Goal: Task Accomplishment & Management: Manage account settings

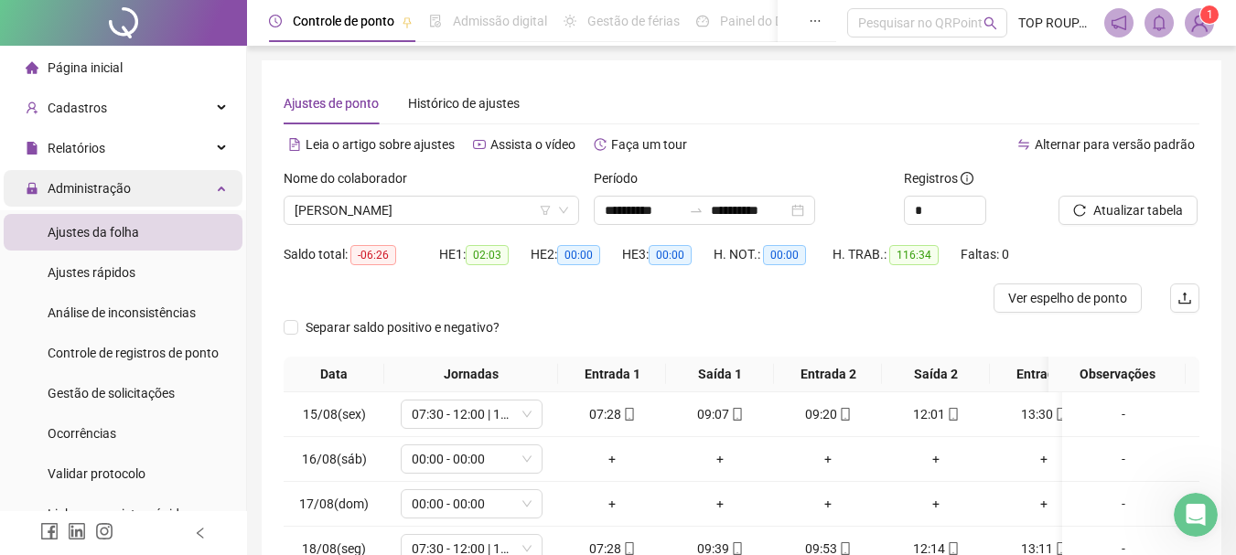
click at [60, 191] on span "Administração" at bounding box center [89, 188] width 83 height 15
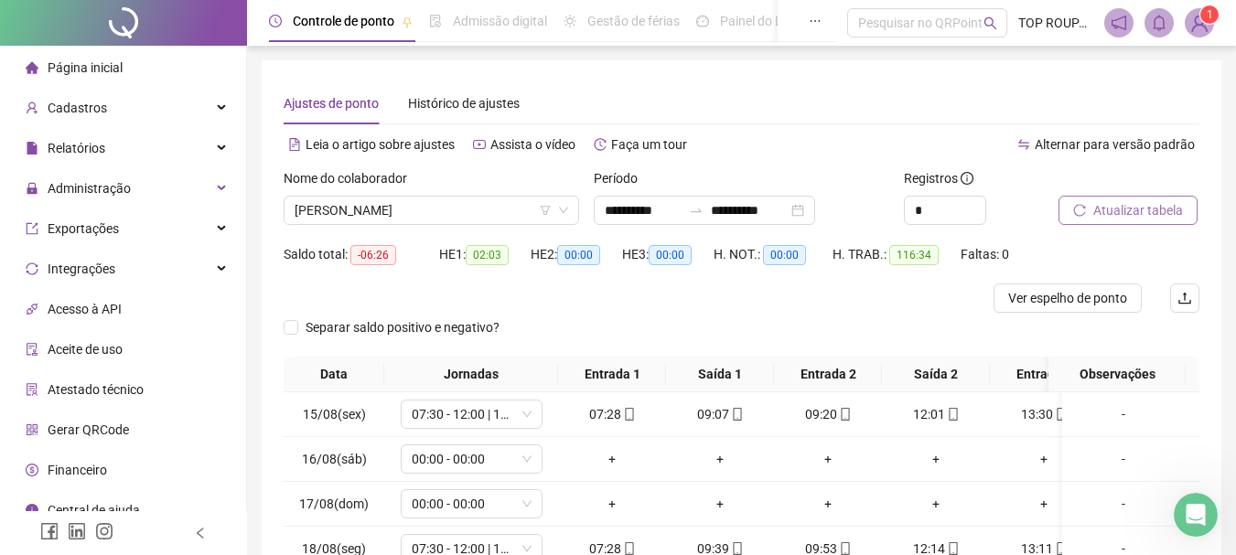
click at [1169, 200] on span "Atualizar tabela" at bounding box center [1138, 210] width 90 height 20
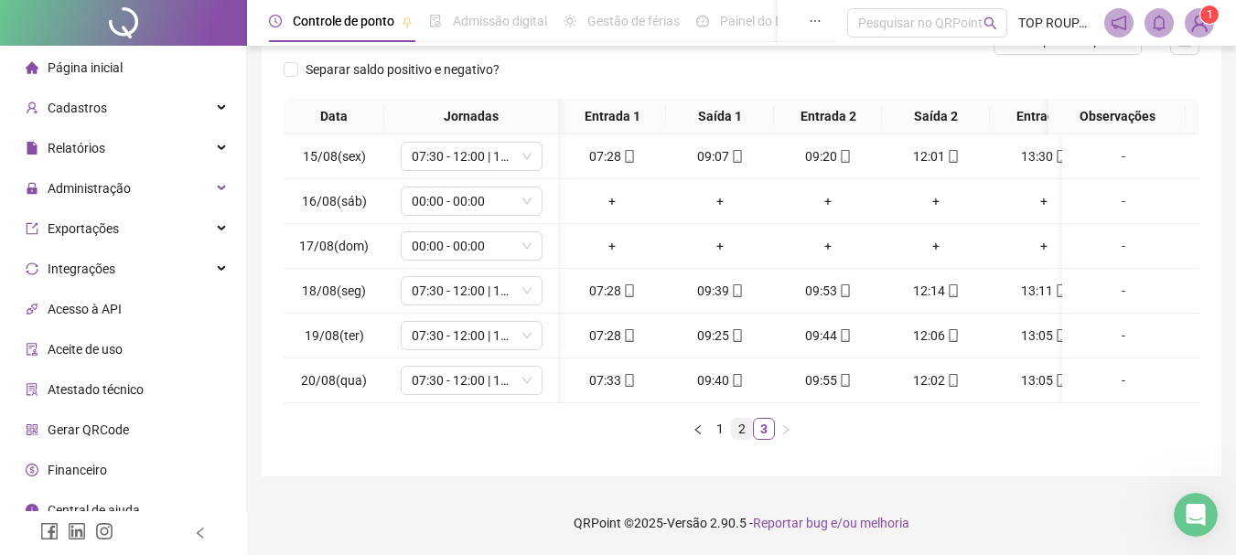
scroll to position [0, 111]
drag, startPoint x: 798, startPoint y: 419, endPoint x: 863, endPoint y: 419, distance: 65.0
click at [846, 419] on ul "1 2 3" at bounding box center [742, 429] width 916 height 22
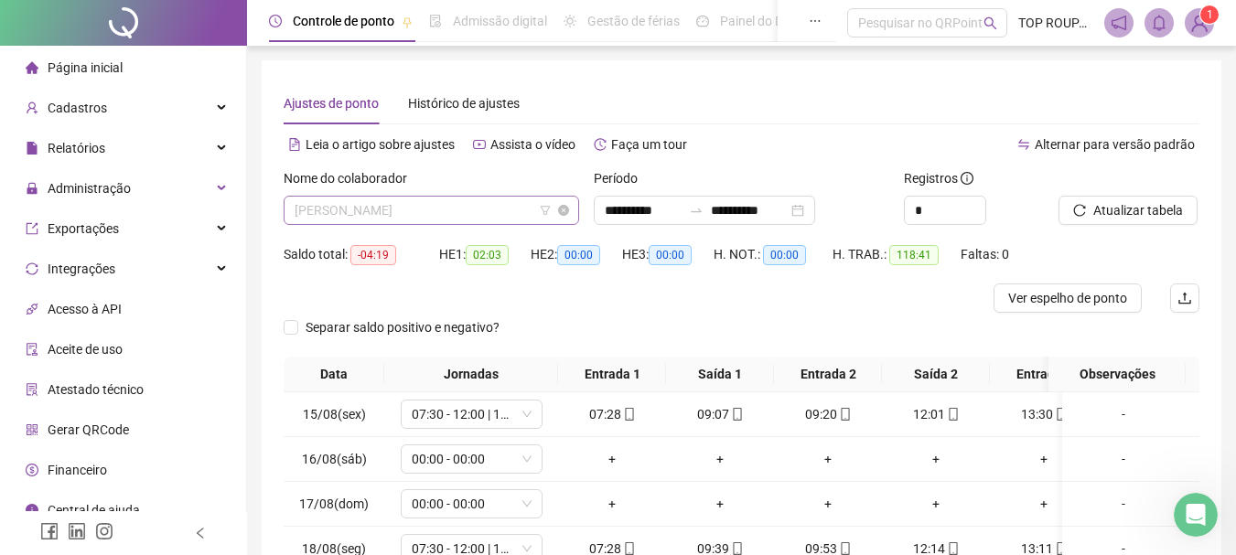
scroll to position [820, 0]
click at [365, 198] on span "[PERSON_NAME]" at bounding box center [432, 210] width 274 height 27
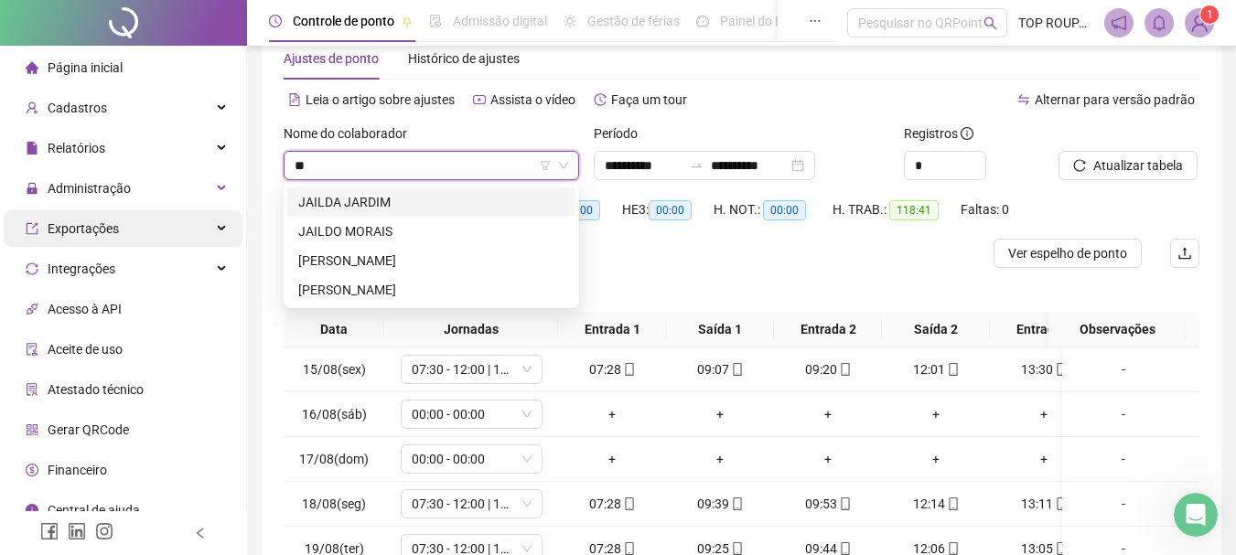
scroll to position [0, 0]
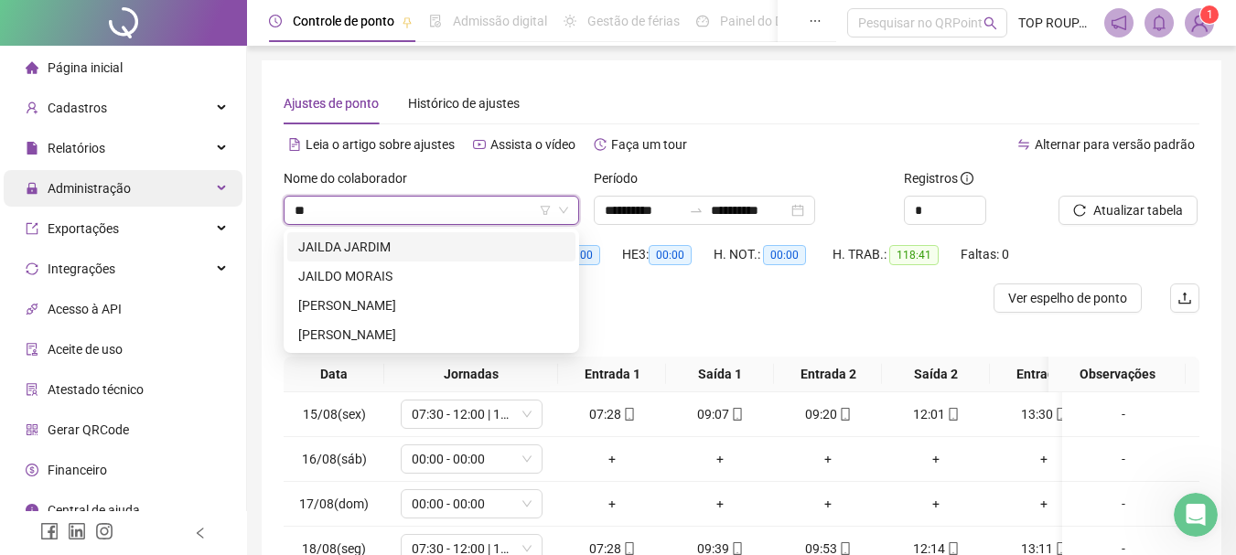
type input "**"
click at [115, 188] on span "Administração" at bounding box center [89, 188] width 83 height 15
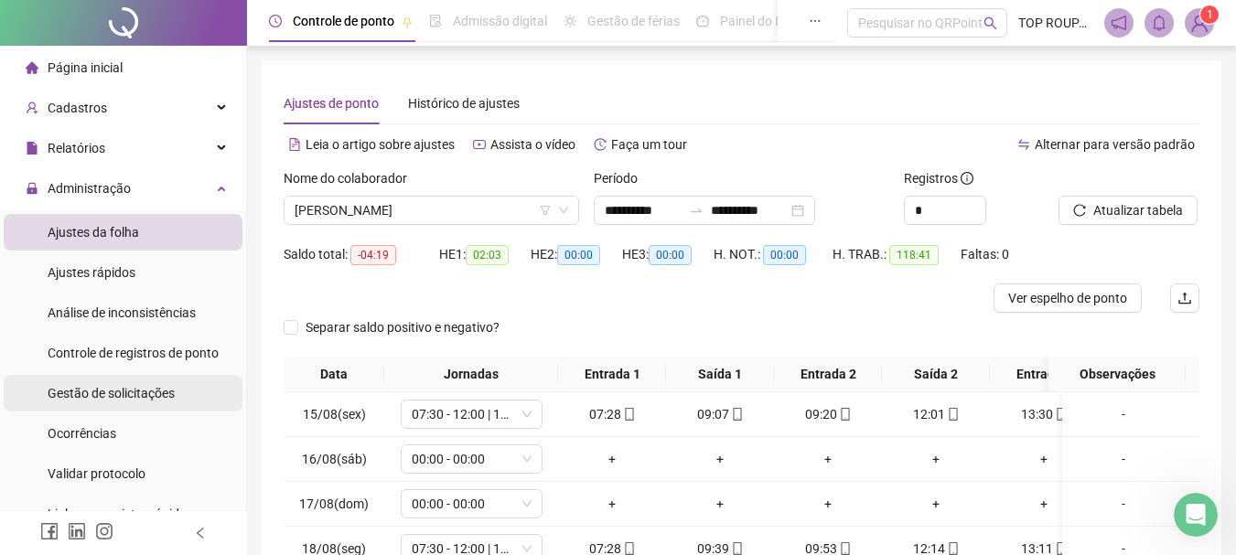
click at [127, 406] on div "Gestão de solicitações" at bounding box center [111, 393] width 127 height 37
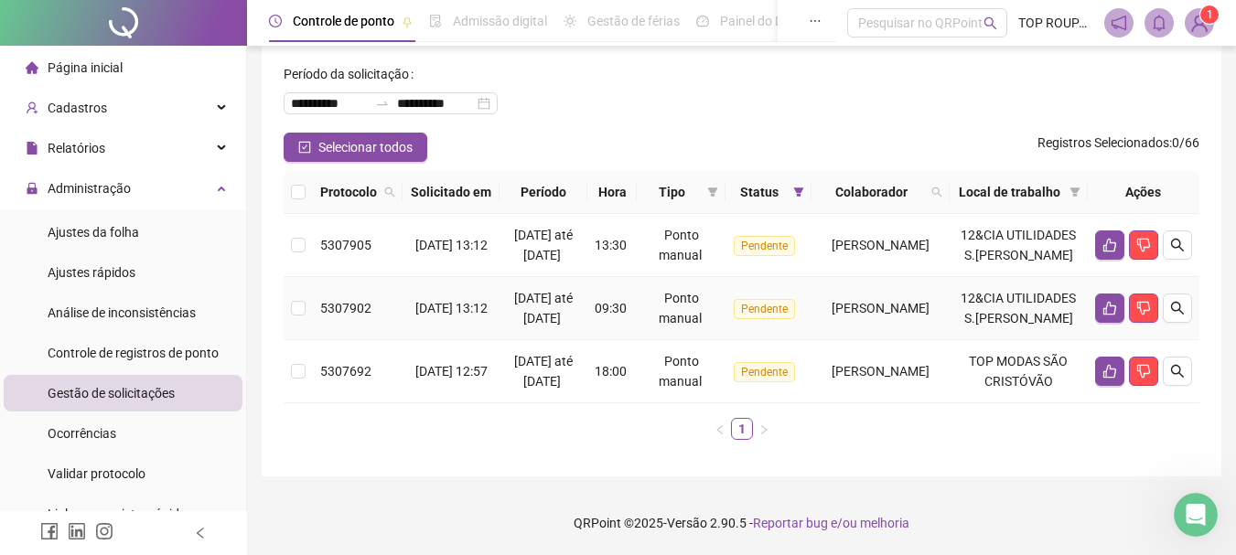
scroll to position [160, 0]
click at [1123, 365] on button "button" at bounding box center [1109, 371] width 29 height 29
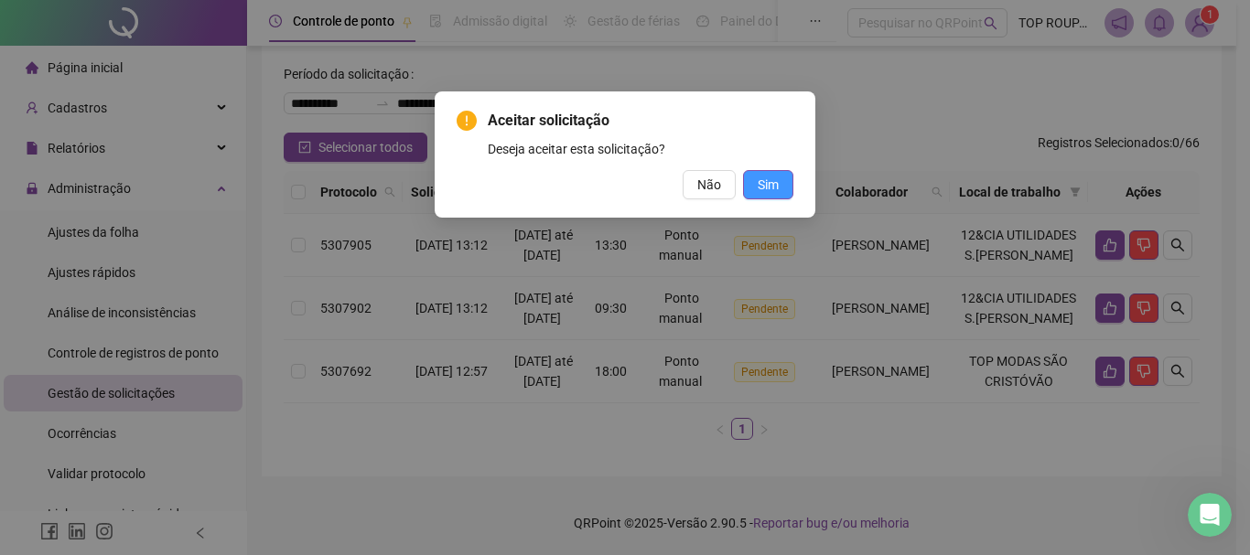
click at [770, 176] on span "Sim" at bounding box center [768, 185] width 21 height 20
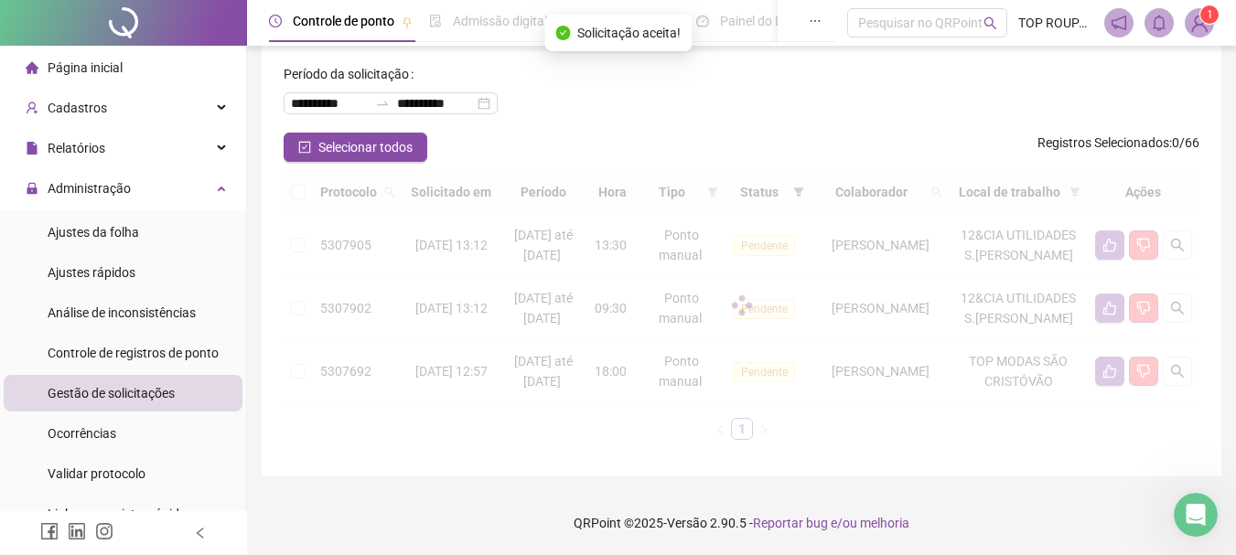
scroll to position [77, 0]
